Goal: Task Accomplishment & Management: Use online tool/utility

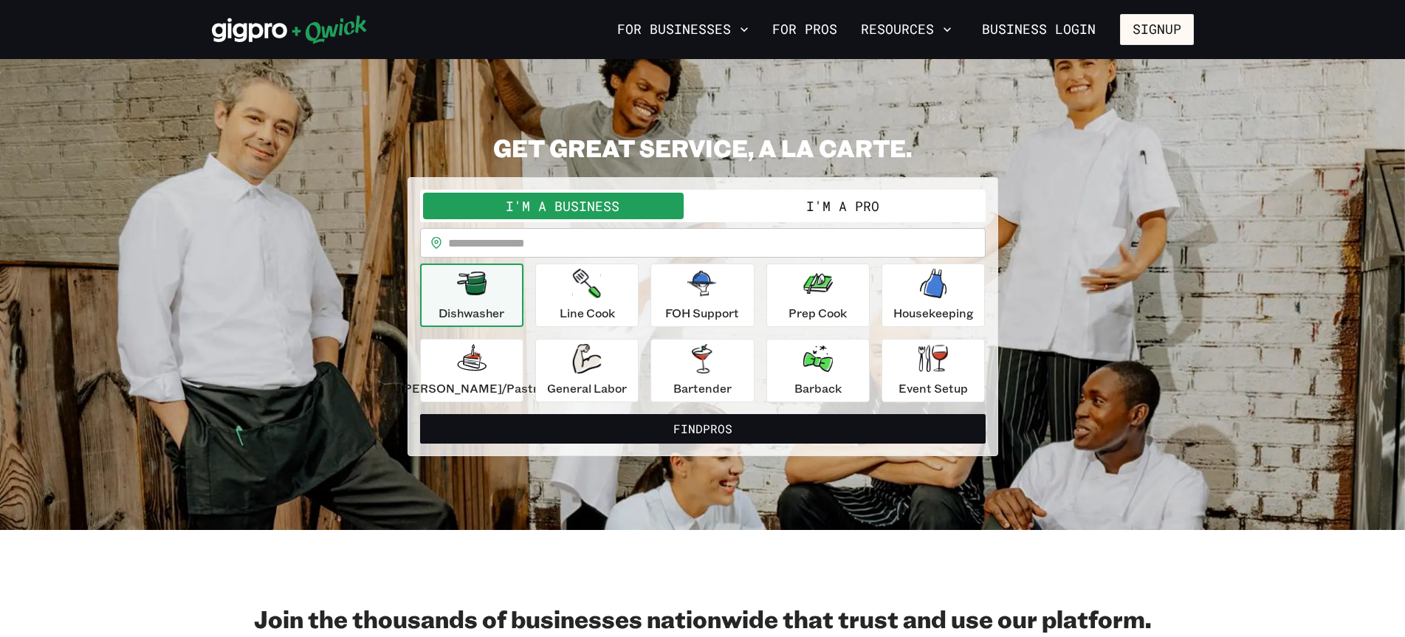
click at [816, 207] on button "I'm a Pro" at bounding box center [843, 206] width 280 height 27
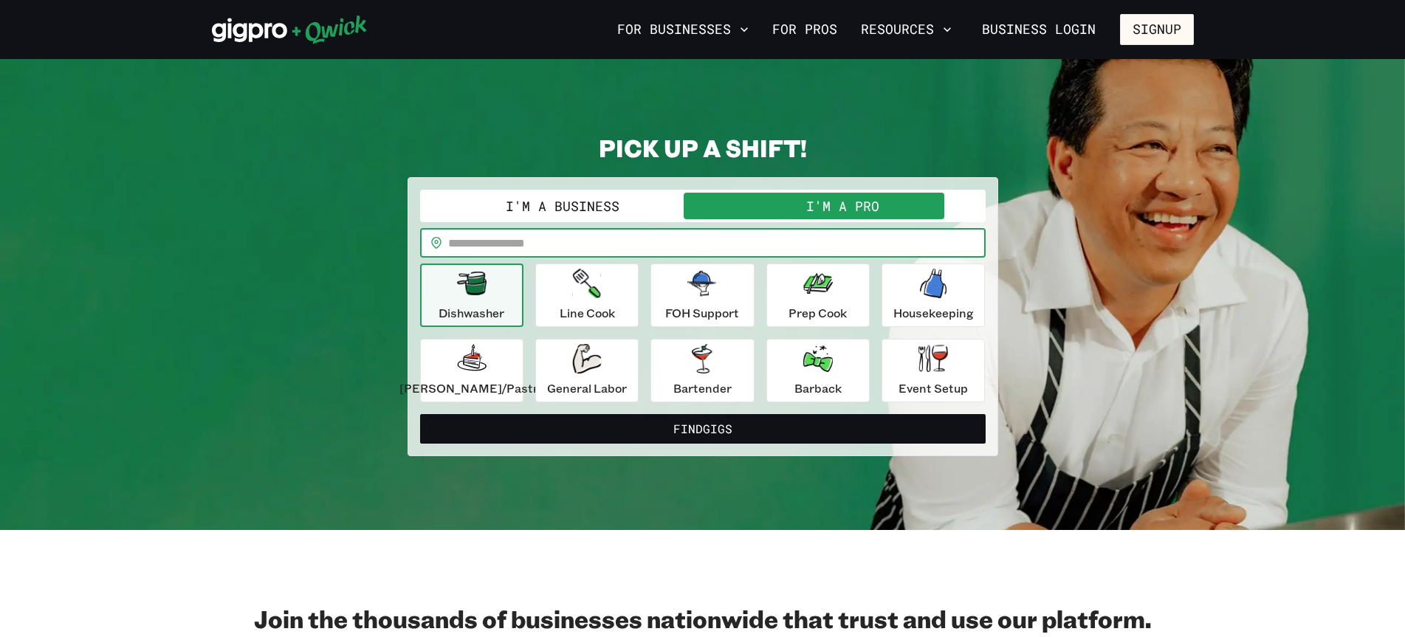
click at [492, 238] on input "text" at bounding box center [716, 243] width 537 height 30
type input "*****"
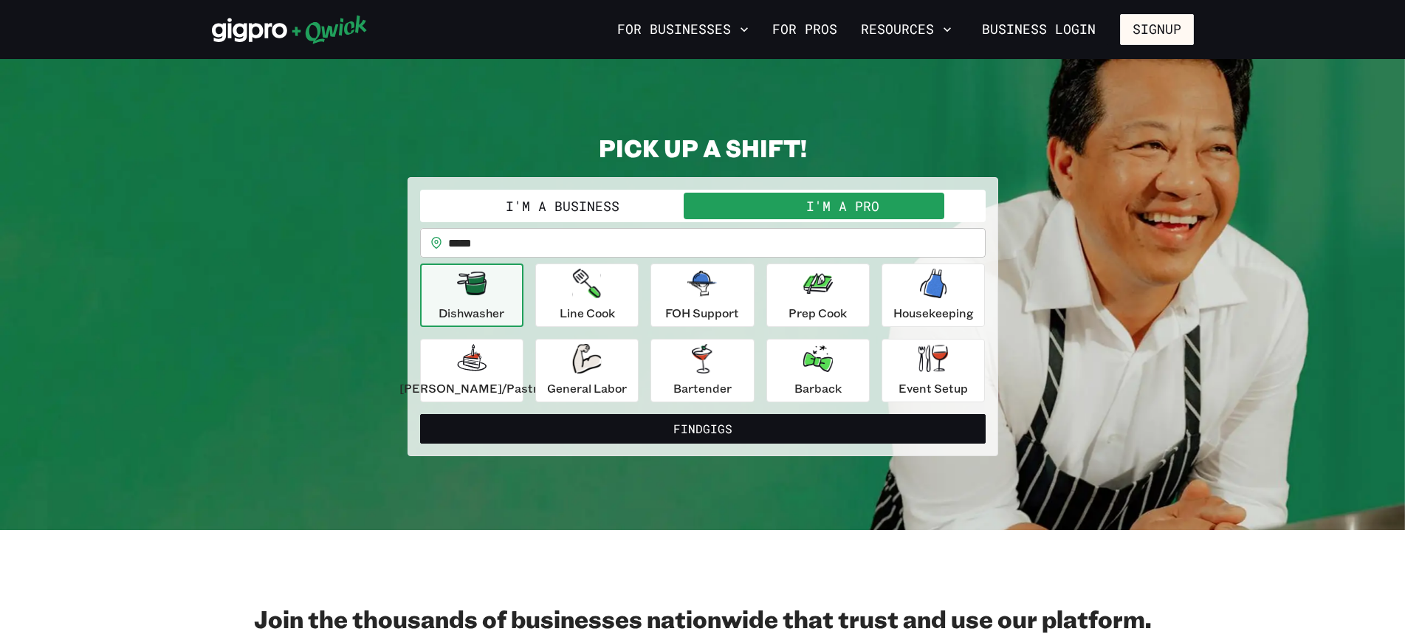
click at [470, 305] on p "Dishwasher" at bounding box center [471, 313] width 66 height 18
click at [592, 376] on div "General Labor" at bounding box center [587, 370] width 80 height 53
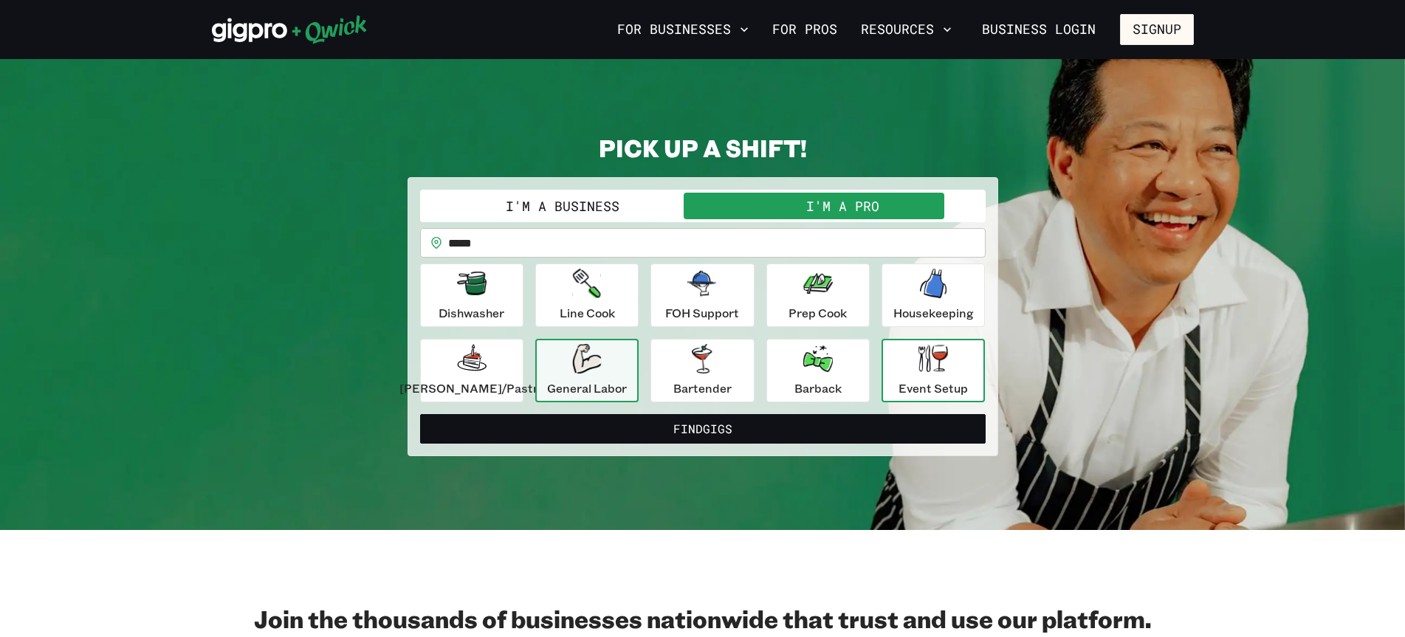
click at [926, 380] on p "Event Setup" at bounding box center [932, 388] width 69 height 18
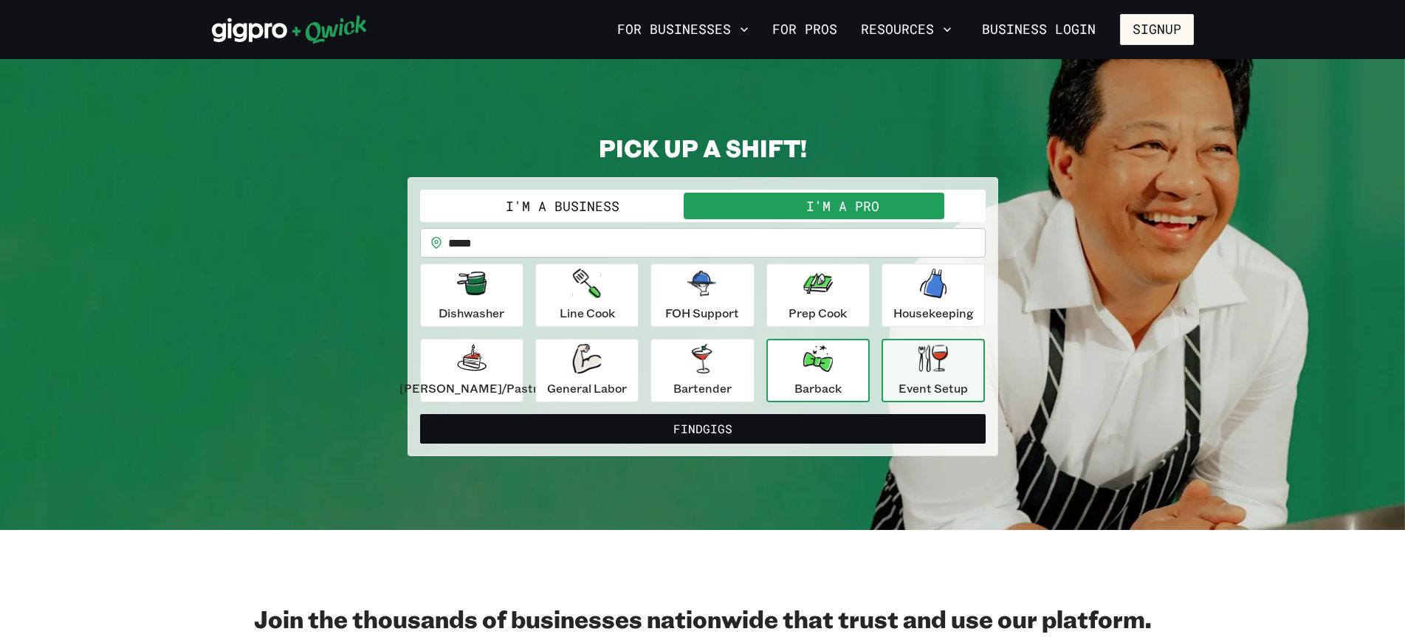
click at [811, 374] on div "Barback" at bounding box center [817, 370] width 47 height 53
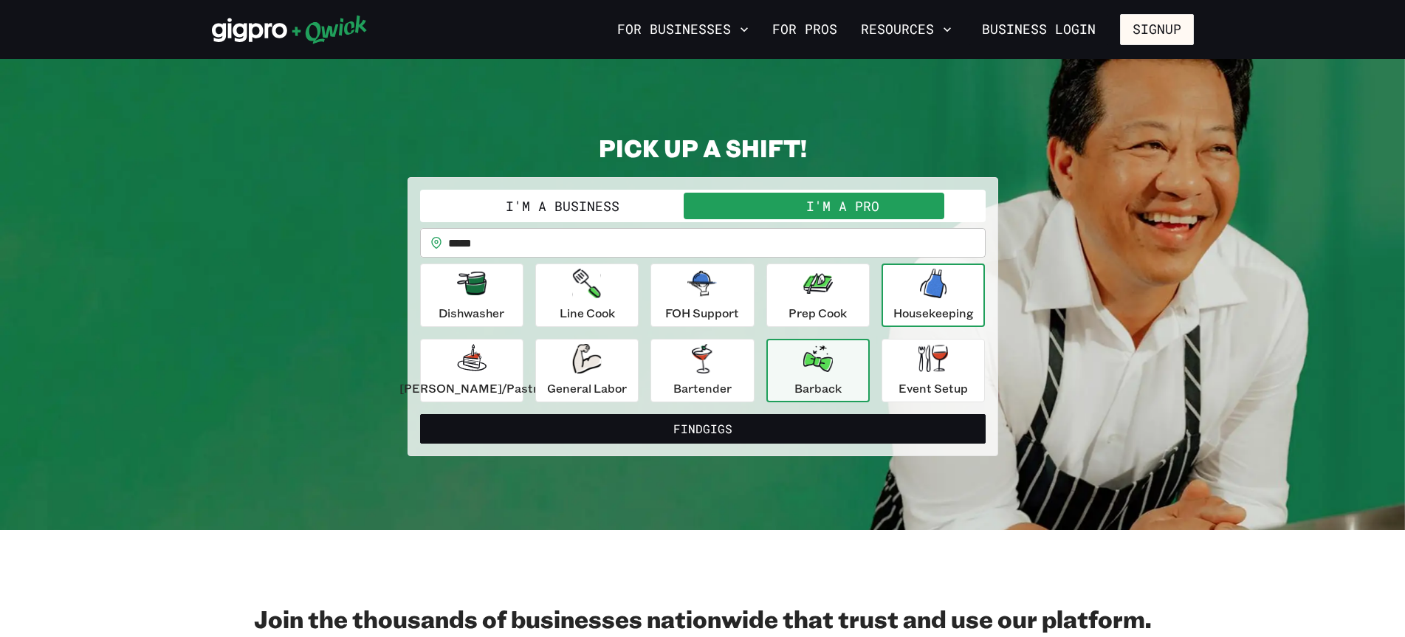
click at [918, 293] on icon "button" at bounding box center [933, 284] width 30 height 30
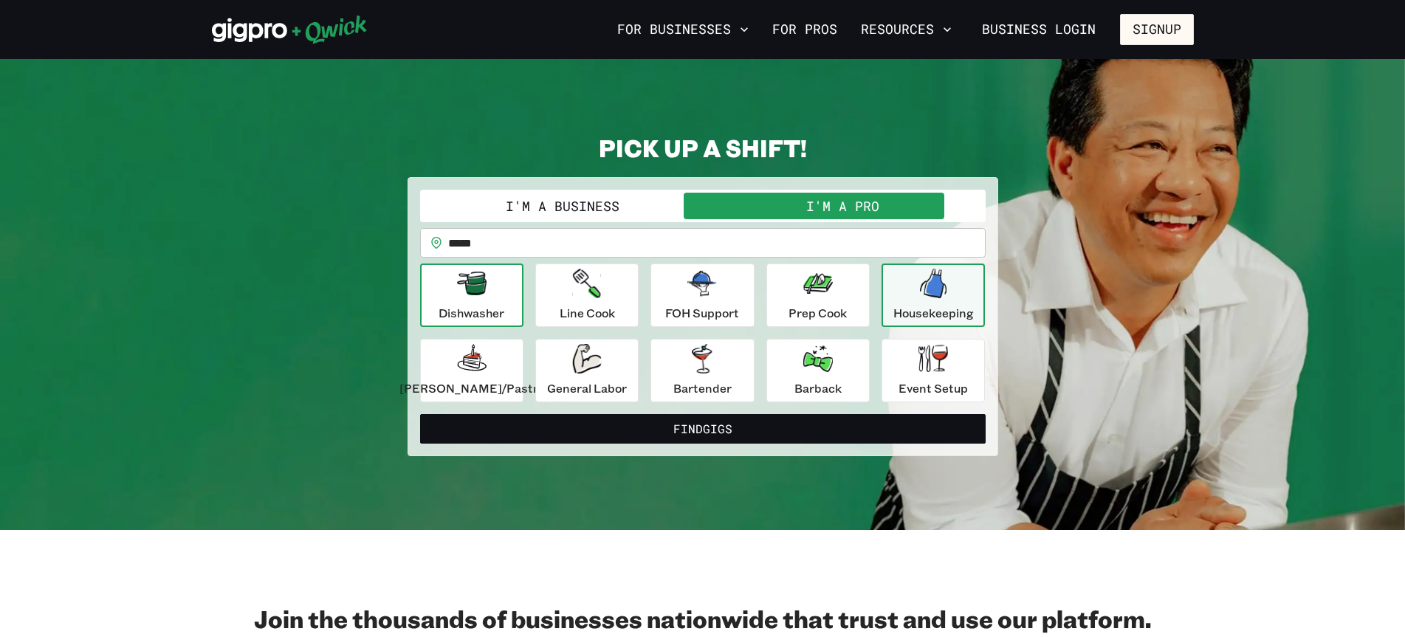
click at [504, 304] on p "Dishwasher" at bounding box center [471, 313] width 66 height 18
click at [893, 289] on div "Housekeeping" at bounding box center [933, 295] width 80 height 53
click at [589, 359] on icon "button" at bounding box center [586, 359] width 29 height 30
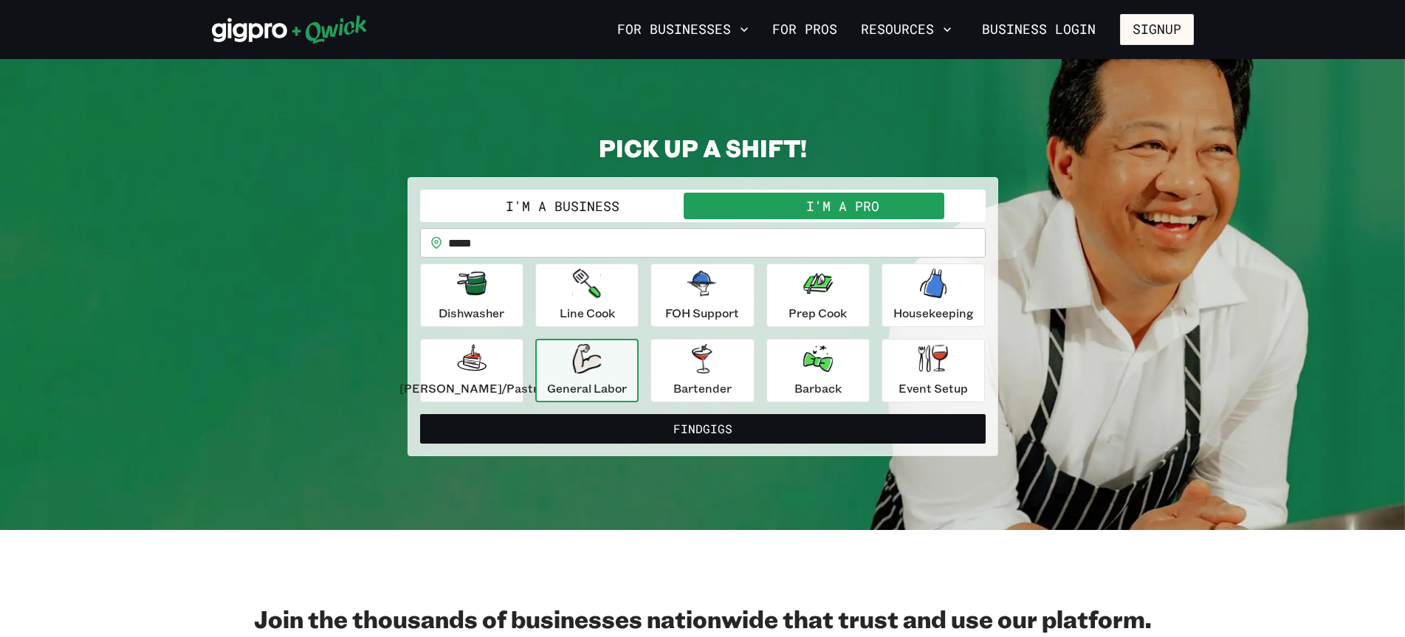
click at [589, 359] on icon "button" at bounding box center [586, 359] width 29 height 30
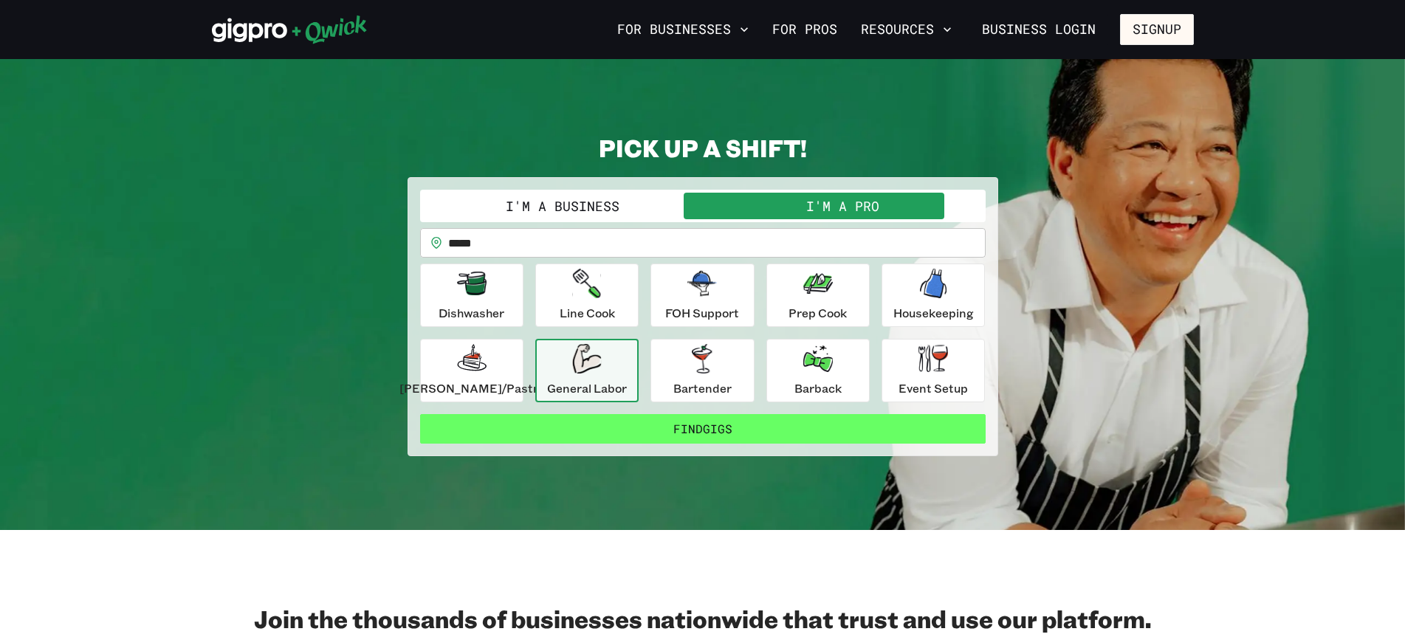
click at [692, 424] on button "Find Gigs" at bounding box center [702, 429] width 565 height 30
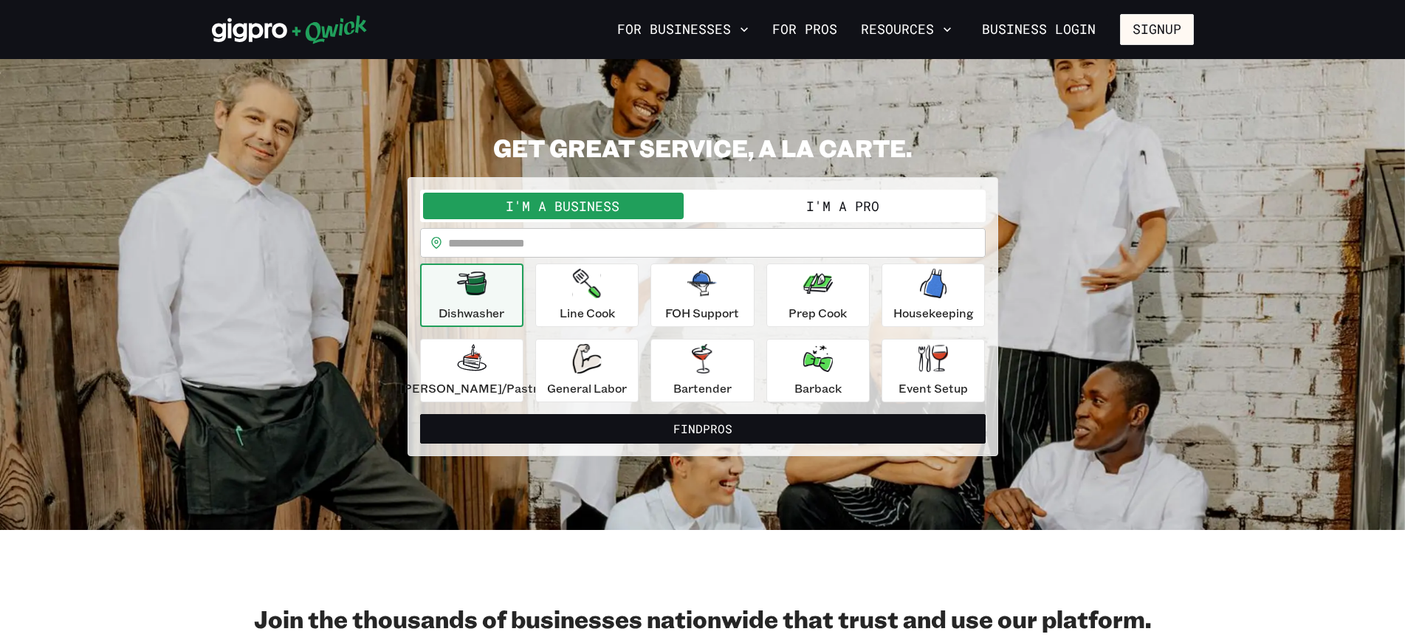
click at [774, 205] on button "I'm a Pro" at bounding box center [843, 206] width 280 height 27
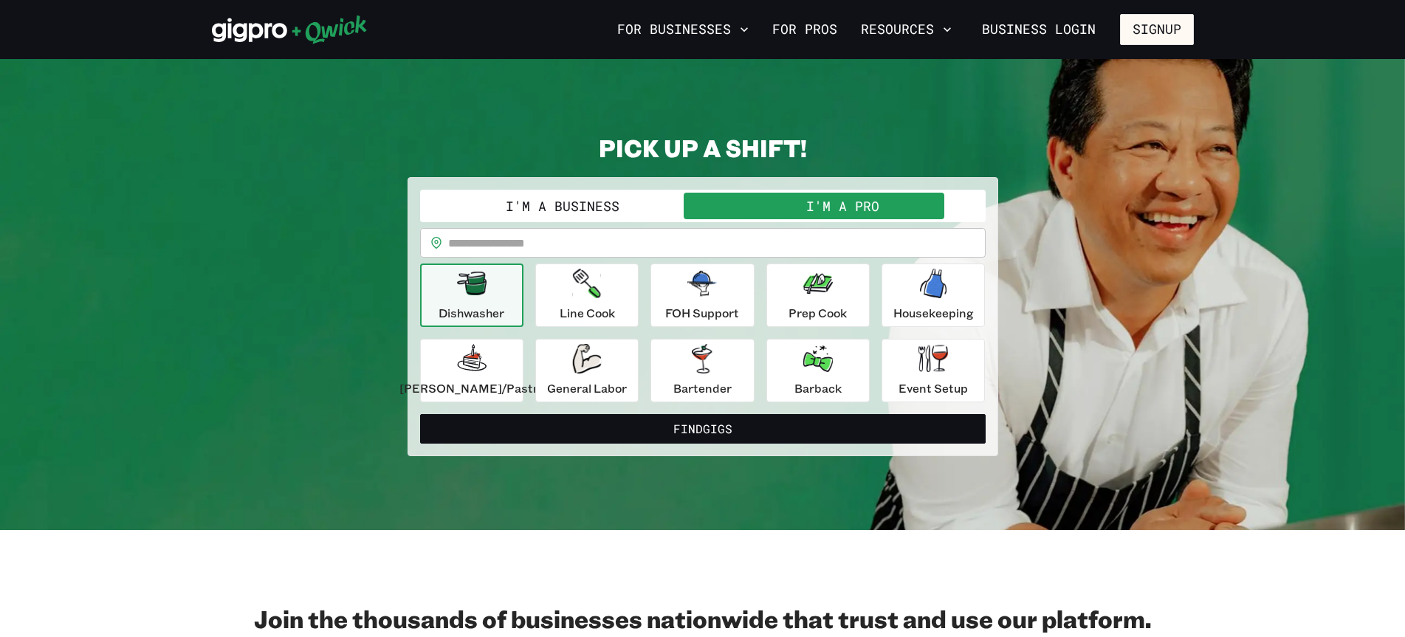
click at [503, 299] on div "Dishwasher" at bounding box center [471, 295] width 66 height 53
drag, startPoint x: 780, startPoint y: 500, endPoint x: 791, endPoint y: 492, distance: 13.3
click at [791, 492] on section "**********" at bounding box center [702, 294] width 1405 height 471
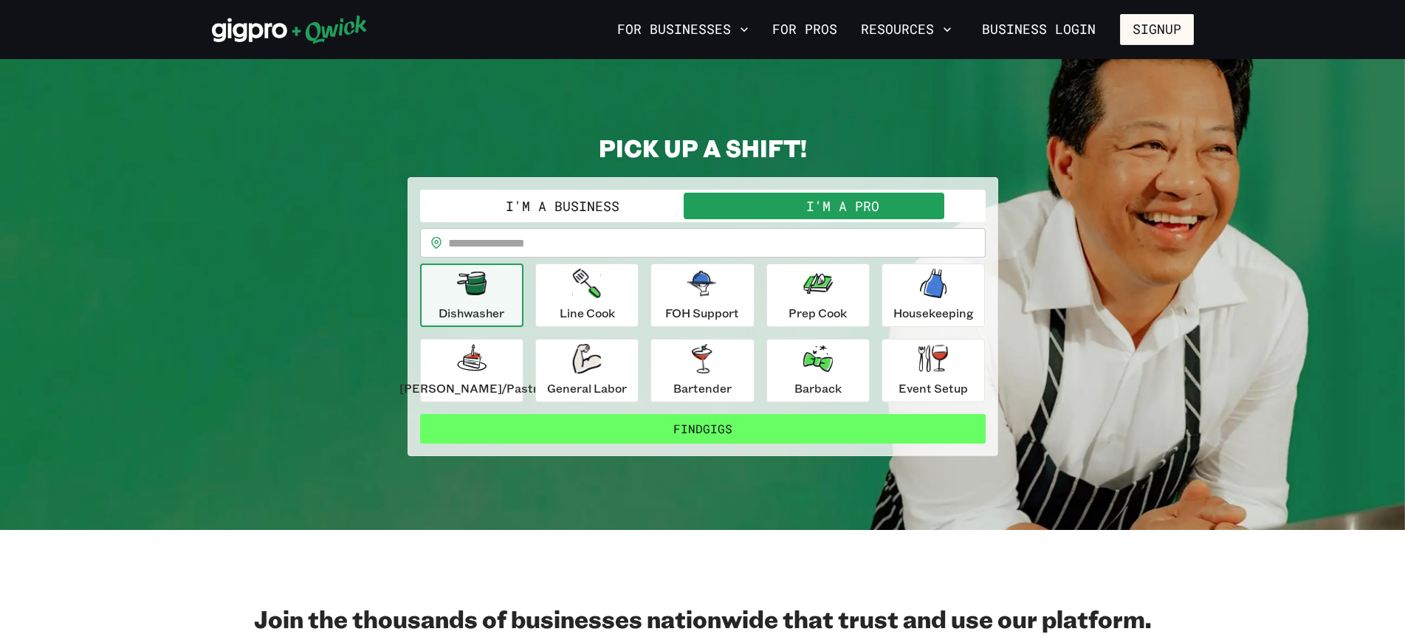
click at [721, 430] on button "Find Gigs" at bounding box center [702, 429] width 565 height 30
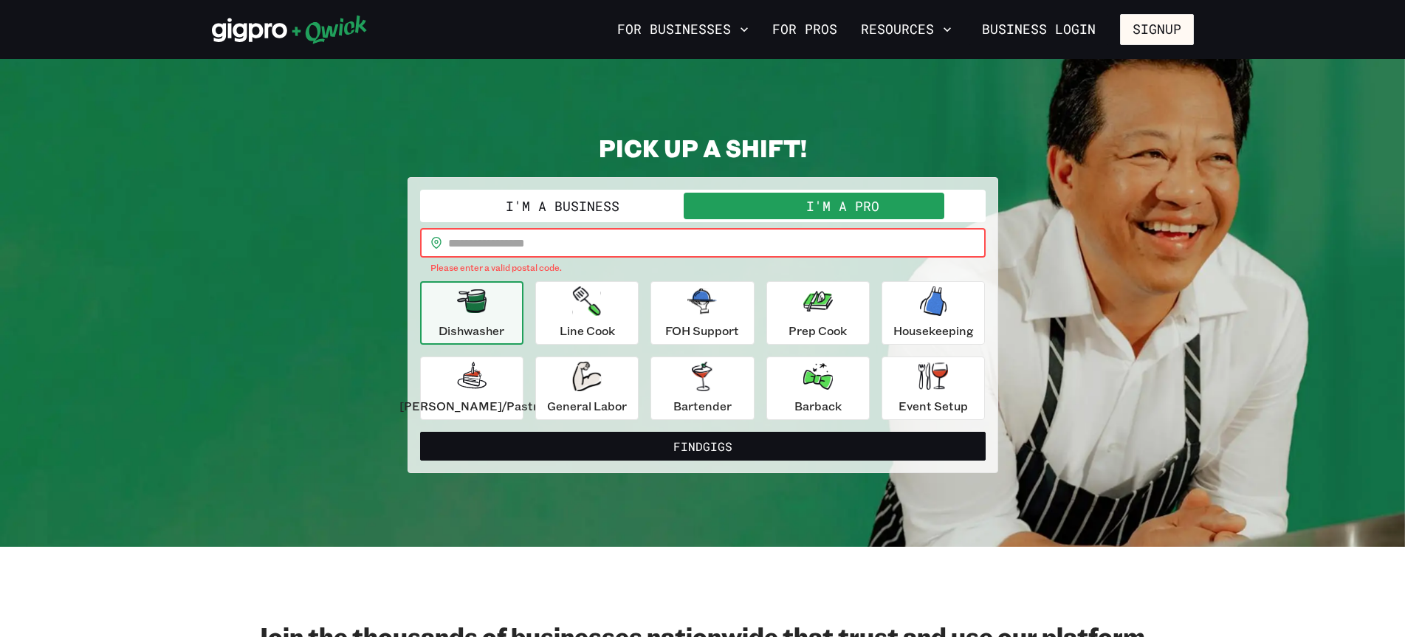
click at [499, 236] on input "text" at bounding box center [716, 243] width 537 height 30
type input "*****"
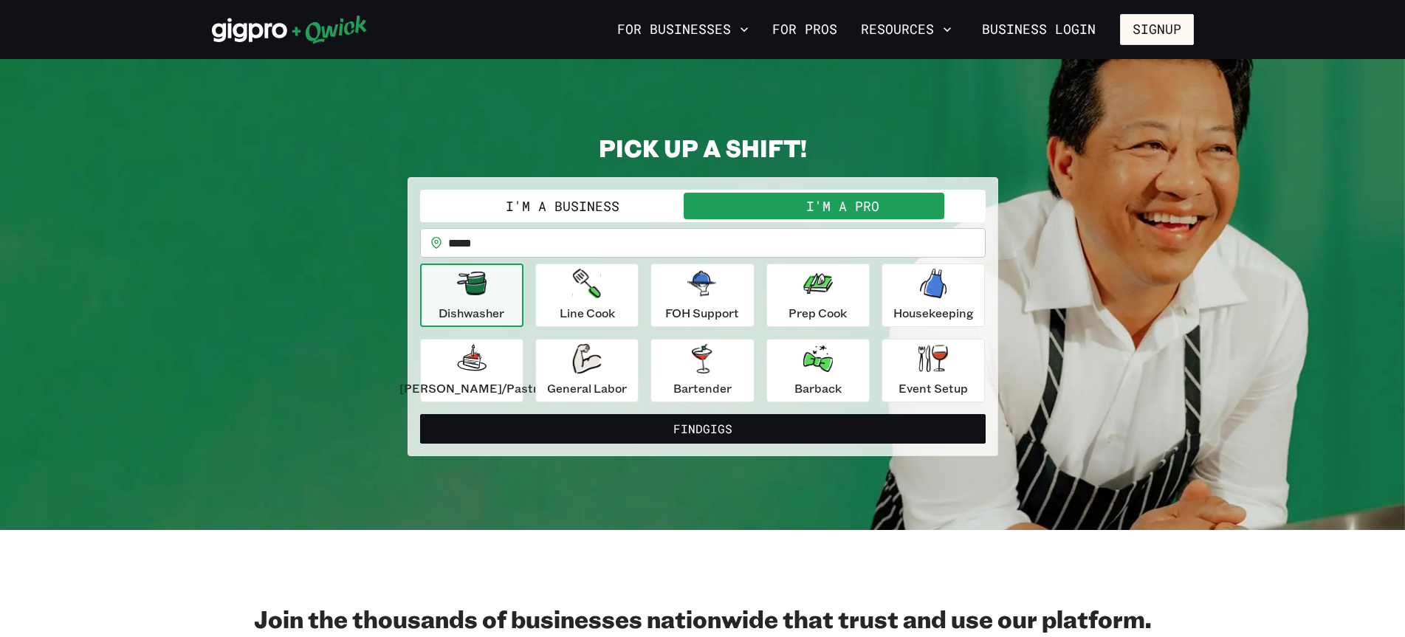
click at [482, 300] on div "Dishwasher" at bounding box center [471, 295] width 66 height 53
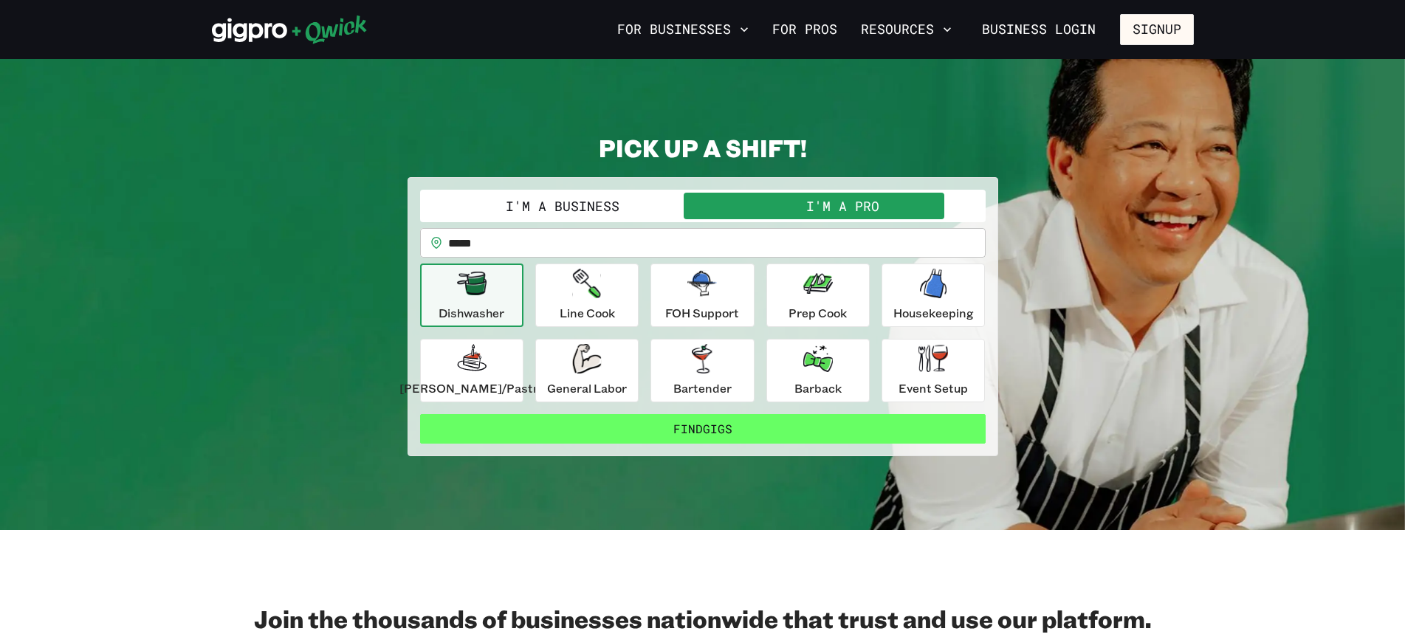
click at [721, 421] on button "Find Gigs" at bounding box center [702, 429] width 565 height 30
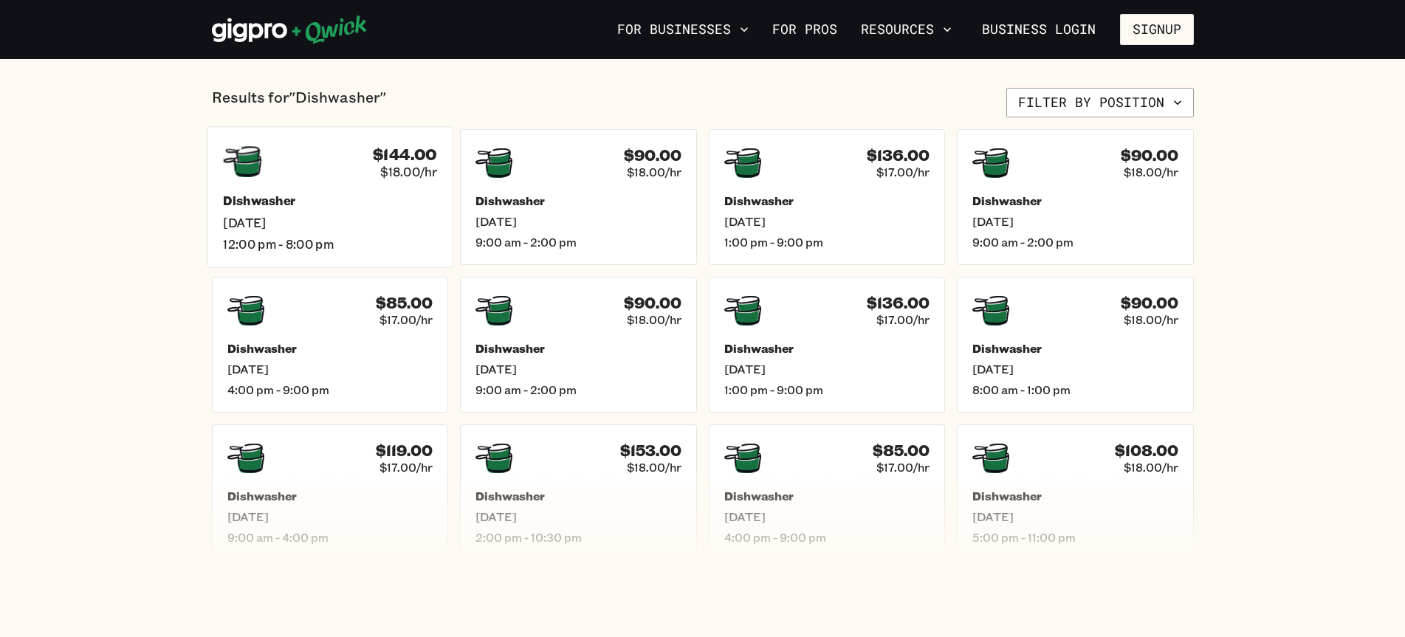
scroll to position [369, 0]
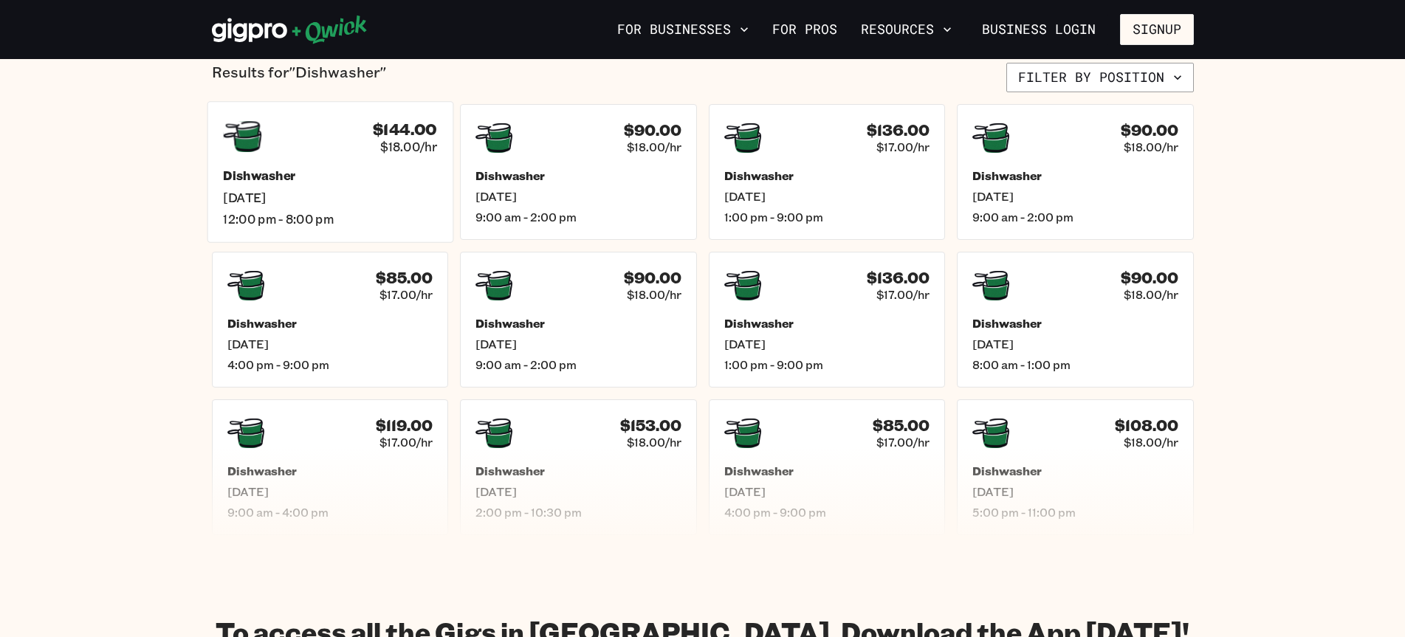
click at [373, 193] on span "[DATE]" at bounding box center [330, 198] width 214 height 16
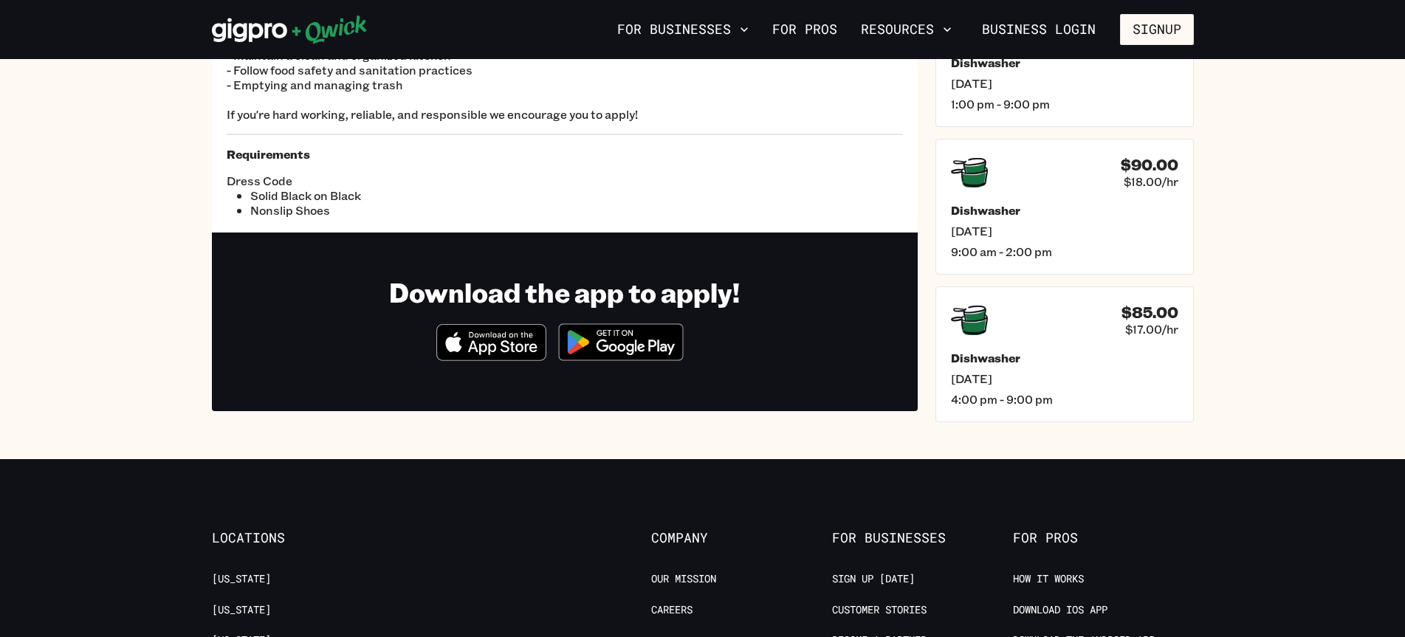
scroll to position [295, 0]
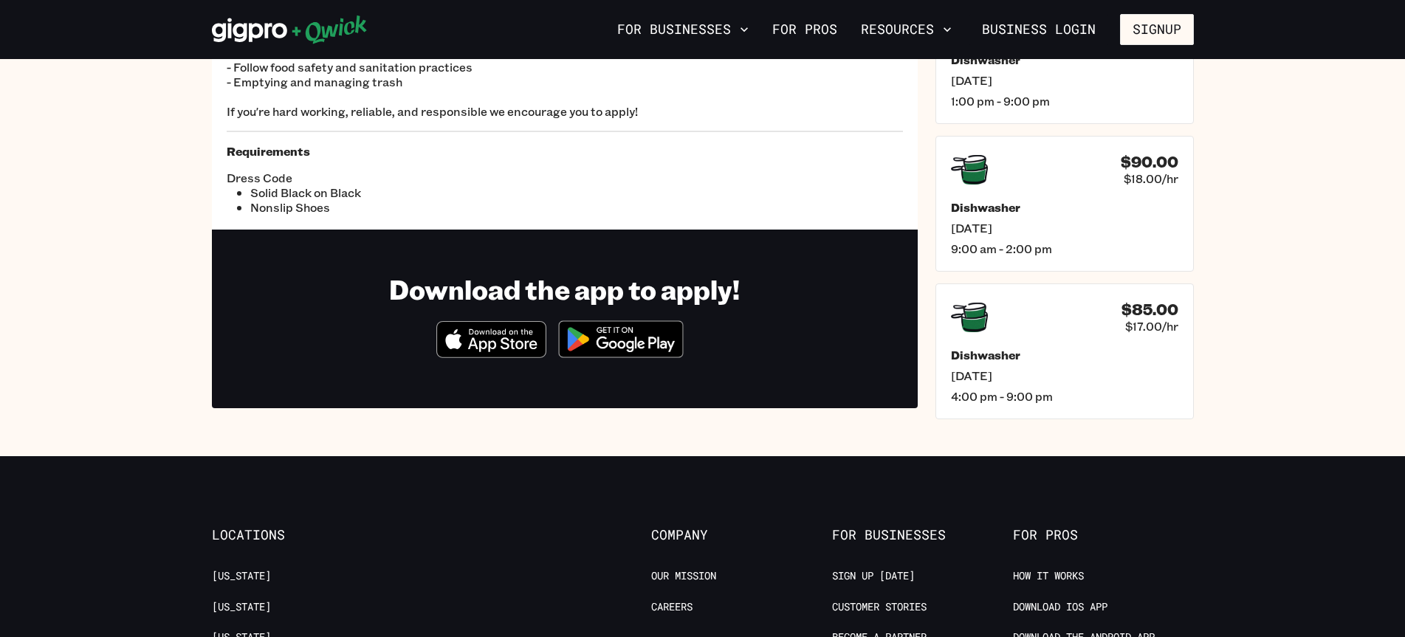
click at [622, 342] on img at bounding box center [620, 339] width 143 height 55
